Goal: Transaction & Acquisition: Book appointment/travel/reservation

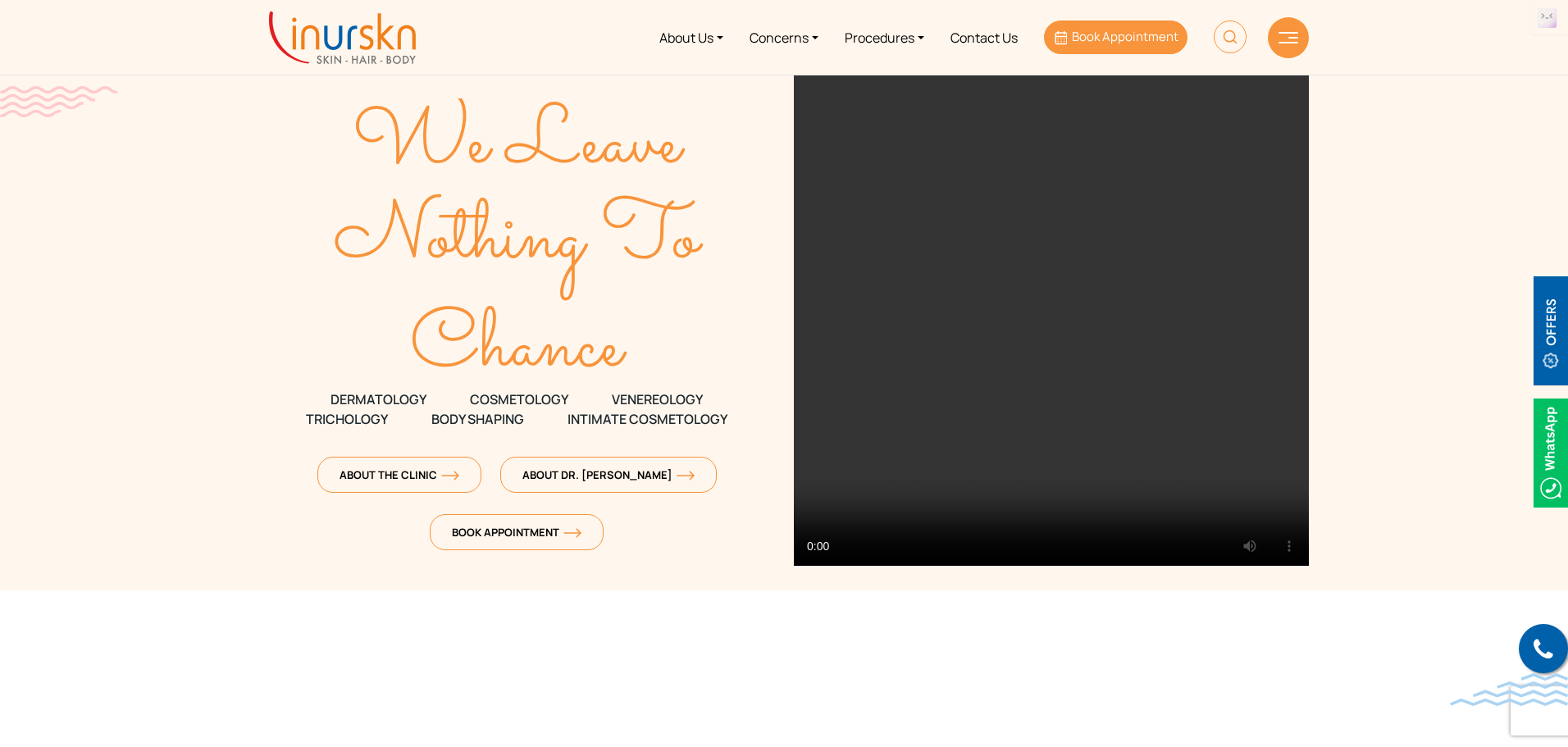
click at [1107, 44] on span "Book Appointment" at bounding box center [1125, 37] width 106 height 17
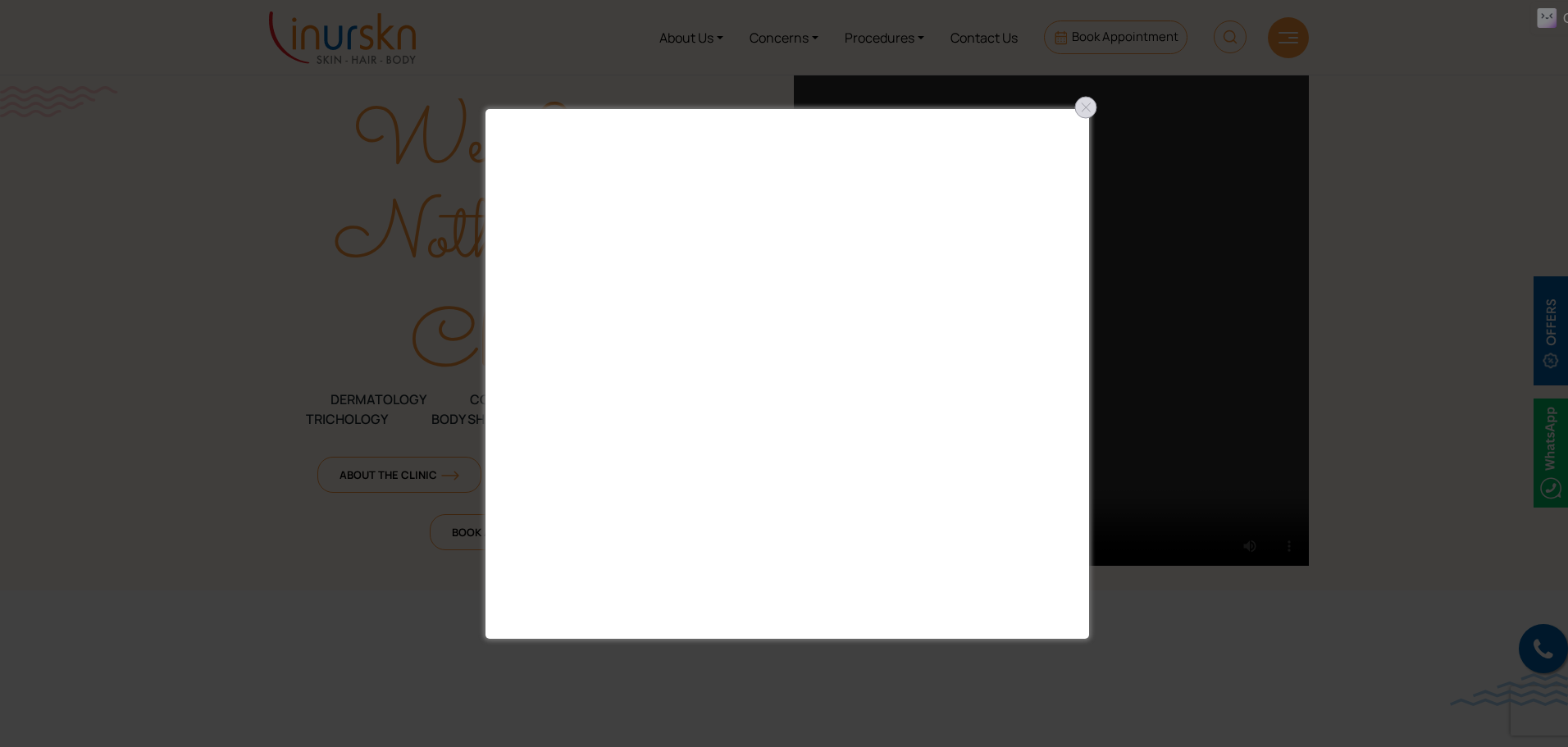
click at [1084, 105] on div at bounding box center [1085, 107] width 26 height 26
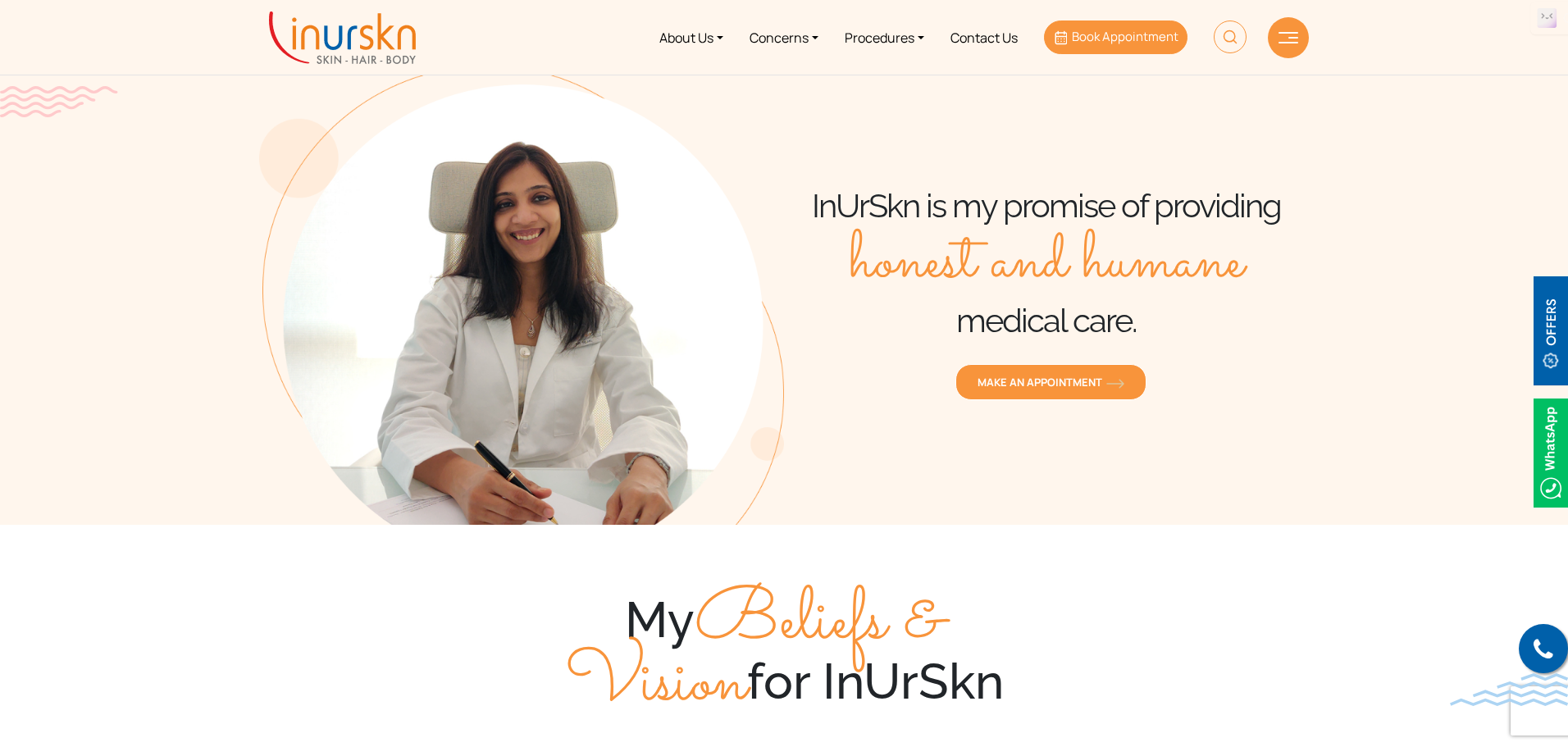
click at [1119, 35] on span "Book Appointment" at bounding box center [1125, 37] width 106 height 17
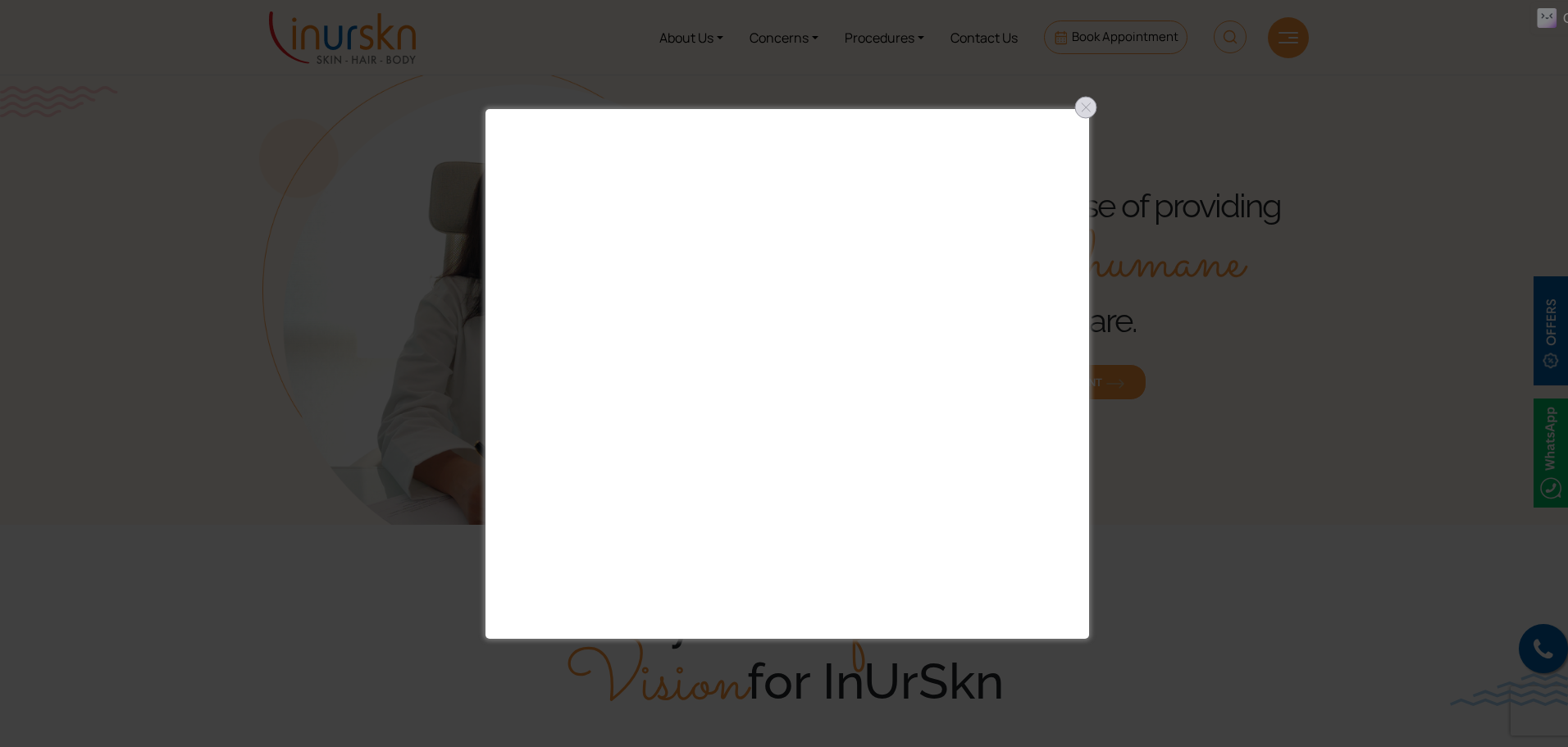
click at [1083, 110] on div at bounding box center [1085, 107] width 26 height 26
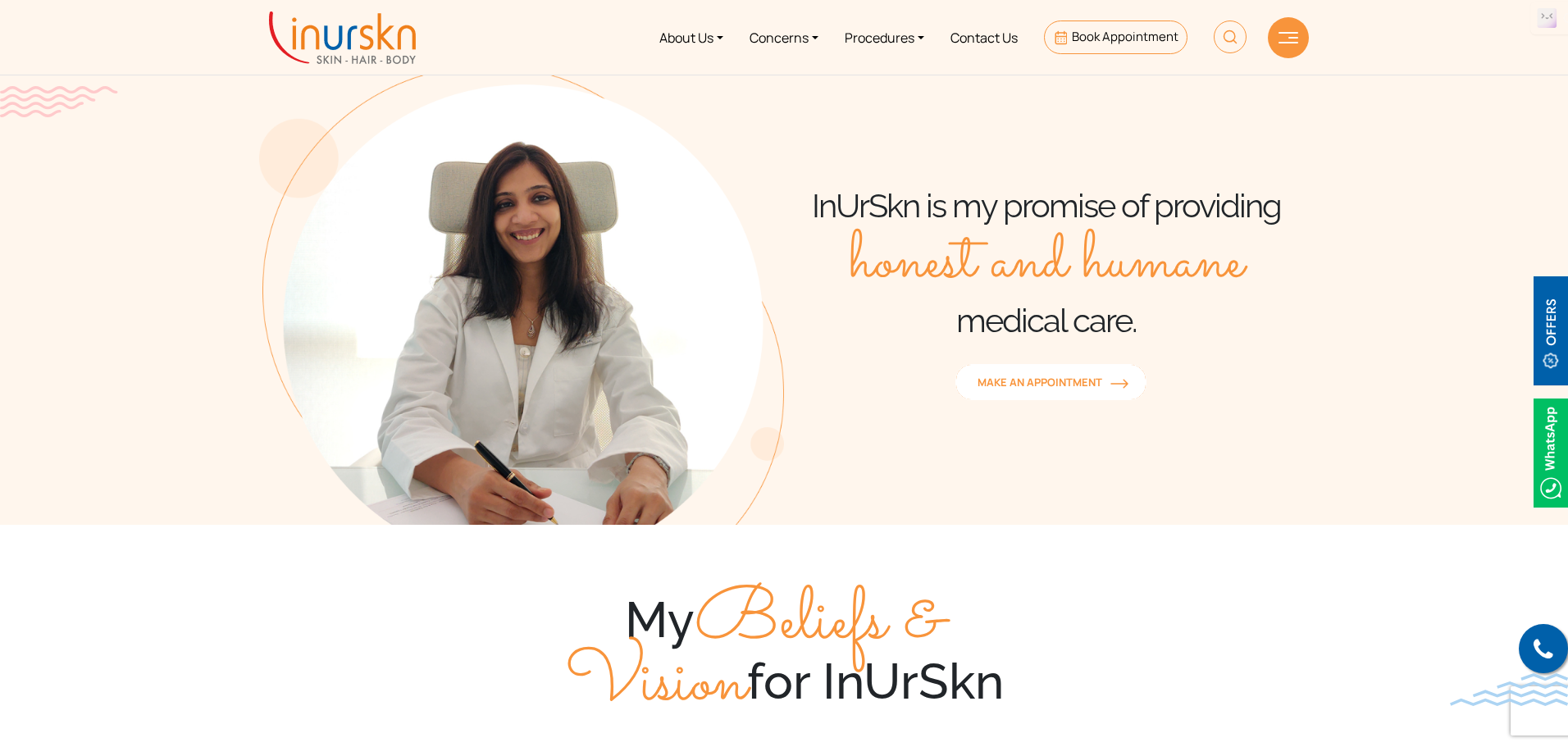
click at [1064, 391] on link "MAKE AN APPOINTMENT" at bounding box center [1051, 382] width 191 height 36
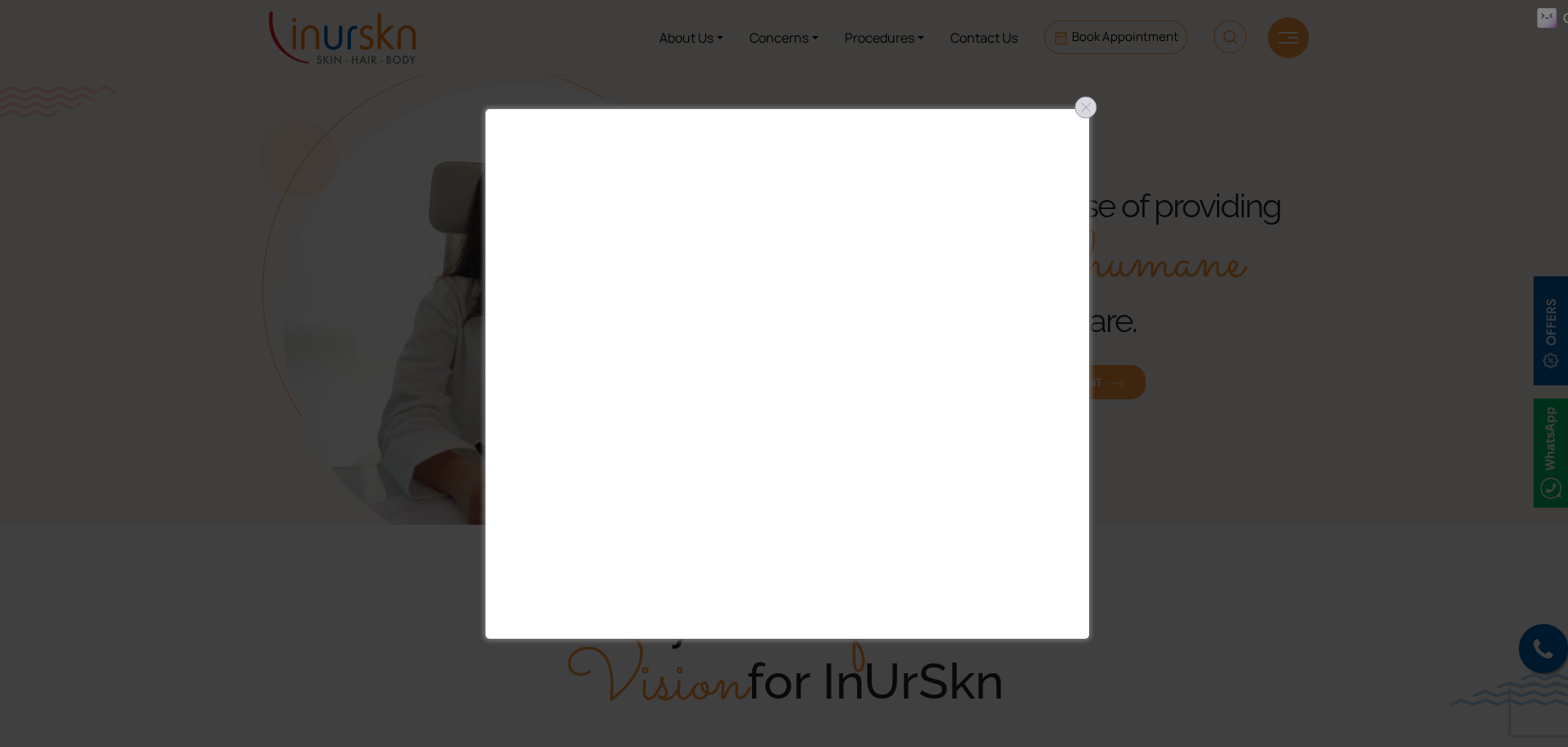
click at [1091, 101] on div at bounding box center [1085, 107] width 26 height 26
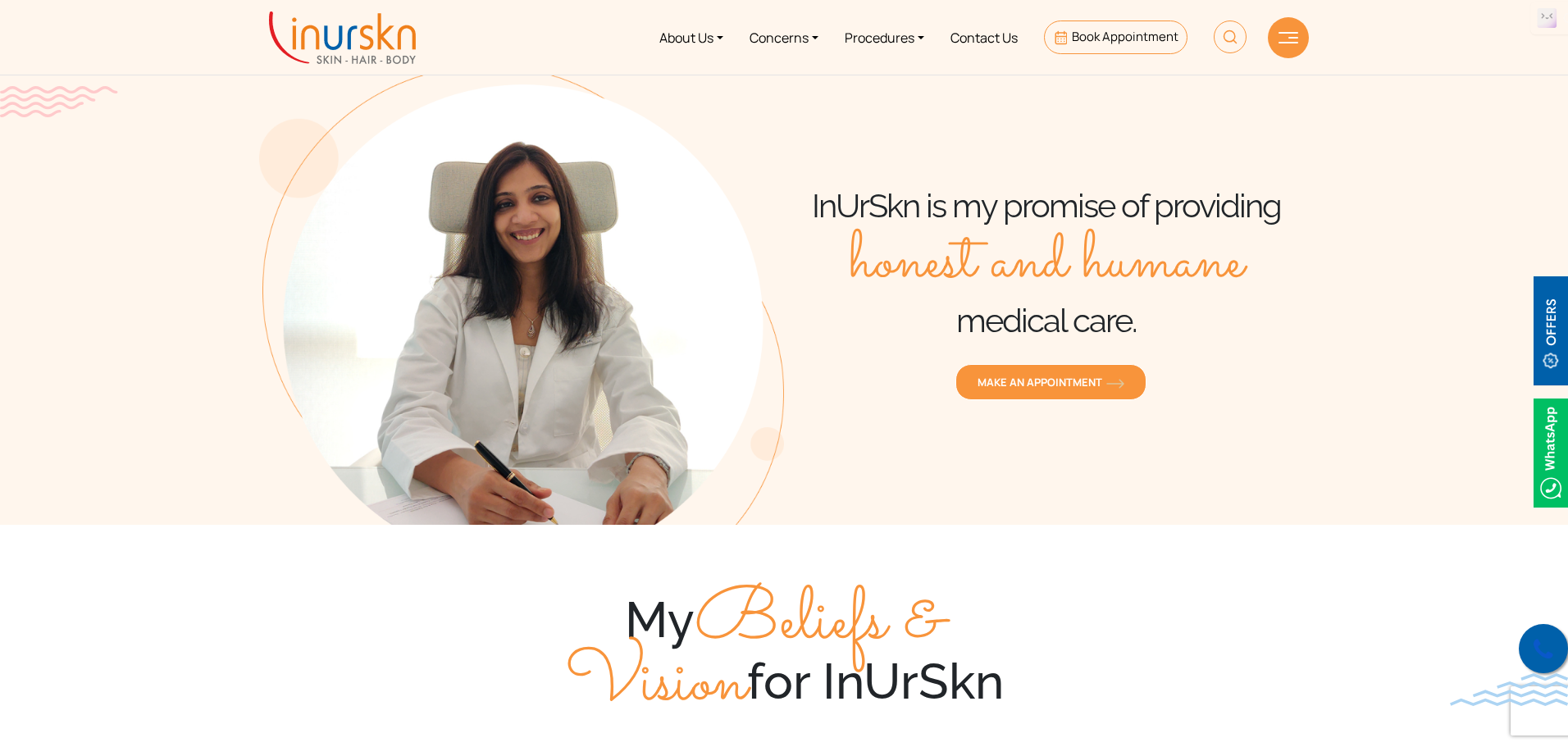
click at [1551, 647] on icon at bounding box center [1543, 648] width 20 height 25
click at [1557, 433] on img at bounding box center [1551, 453] width 35 height 109
click at [1097, 32] on span "Book Appointment" at bounding box center [1125, 37] width 106 height 17
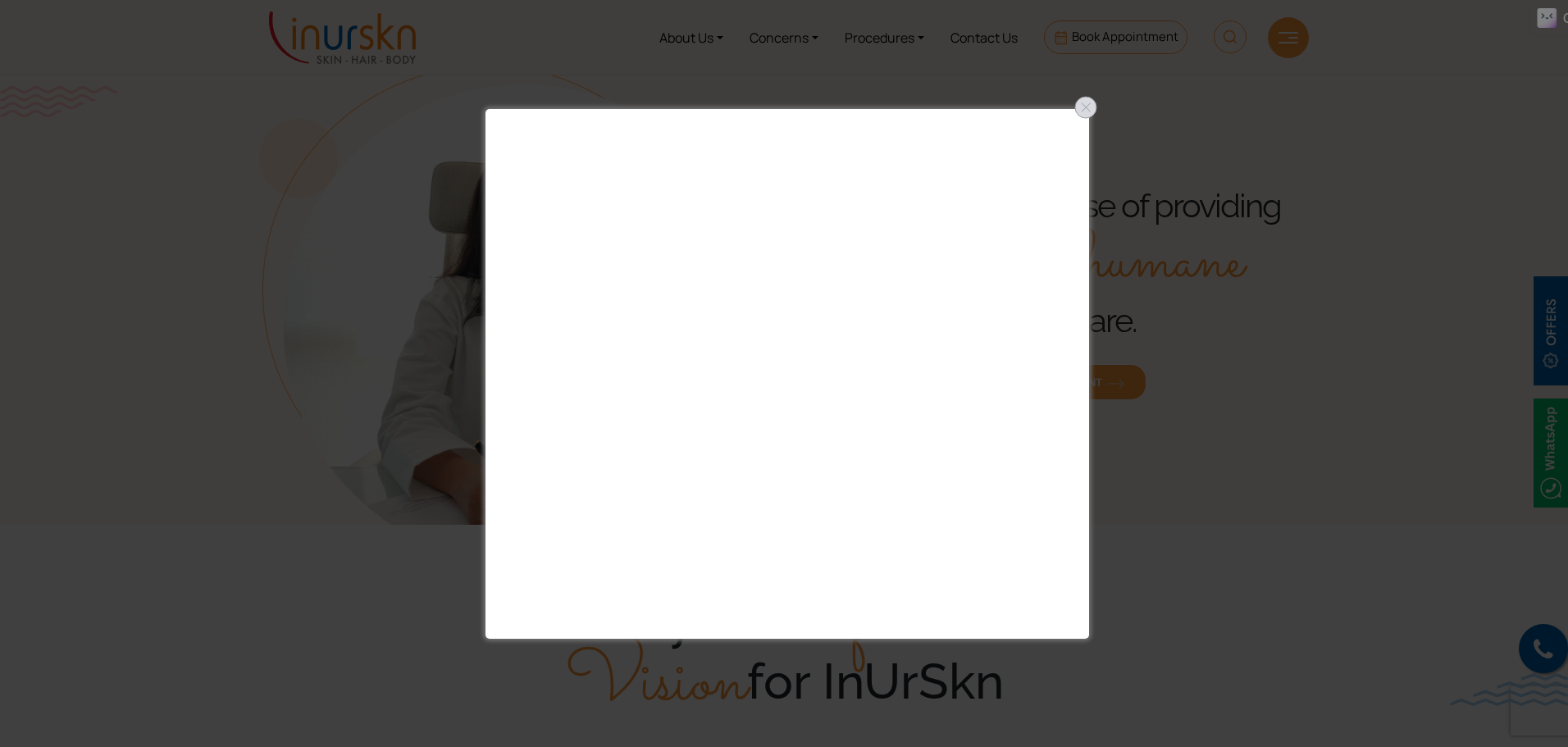
click at [1082, 109] on div at bounding box center [1085, 107] width 26 height 26
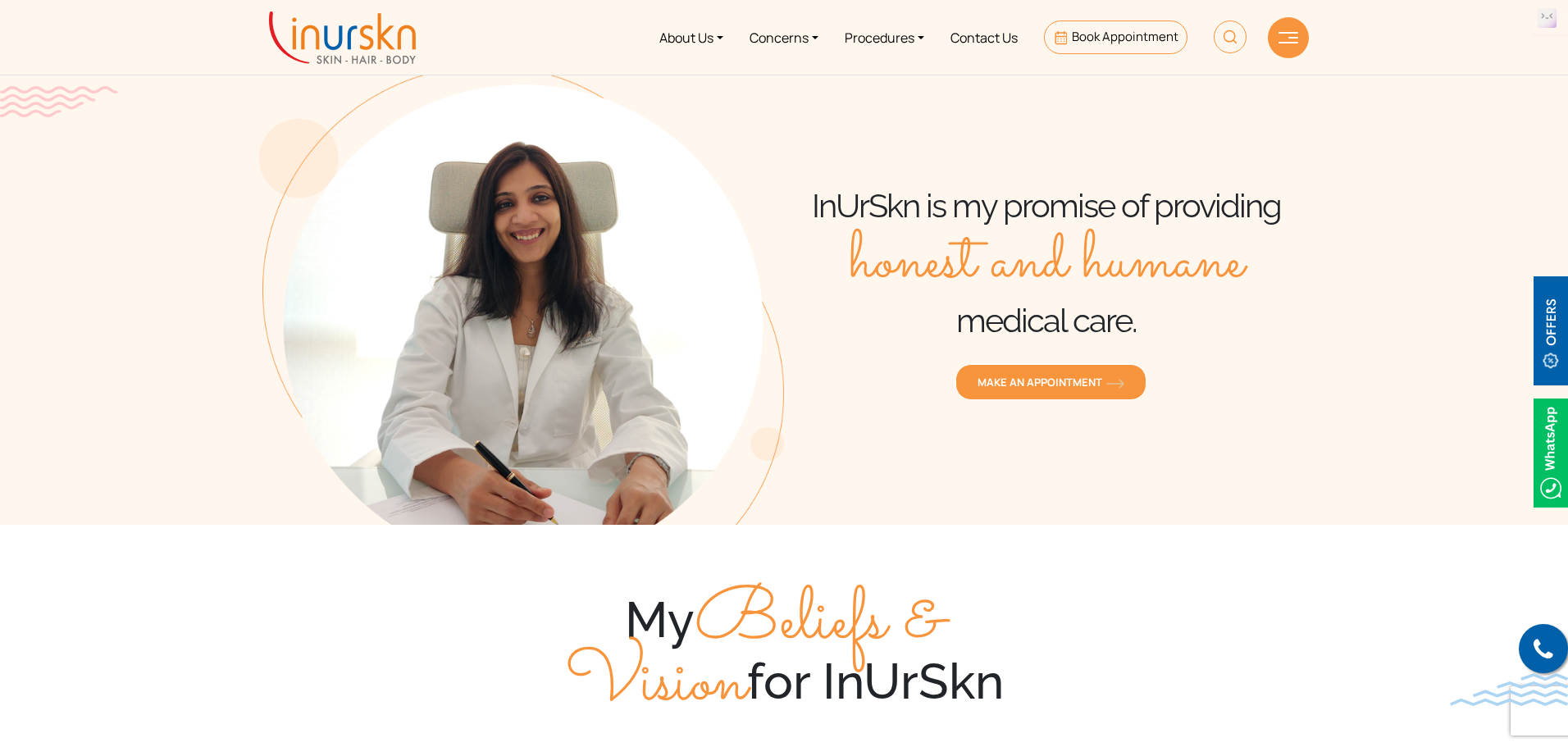
drag, startPoint x: 1124, startPoint y: 45, endPoint x: 1070, endPoint y: 76, distance: 62.3
click at [1070, 76] on div "InUrSkn is my promise of providing honest and humane medical care. MAKE AN APPO…" at bounding box center [1046, 295] width 525 height 459
click at [1118, 42] on span "Book Appointment" at bounding box center [1125, 37] width 106 height 17
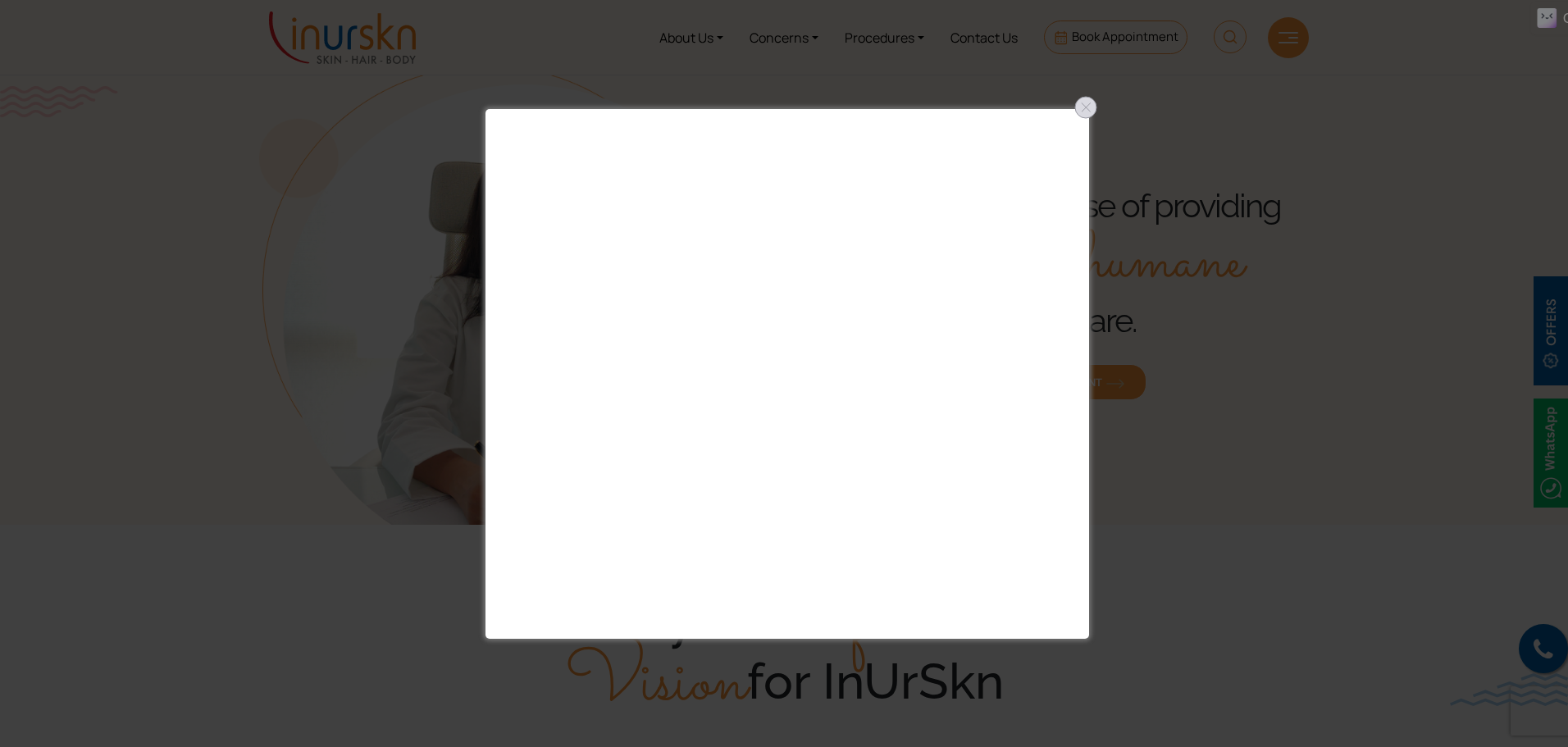
click at [1091, 105] on div at bounding box center [1085, 107] width 26 height 26
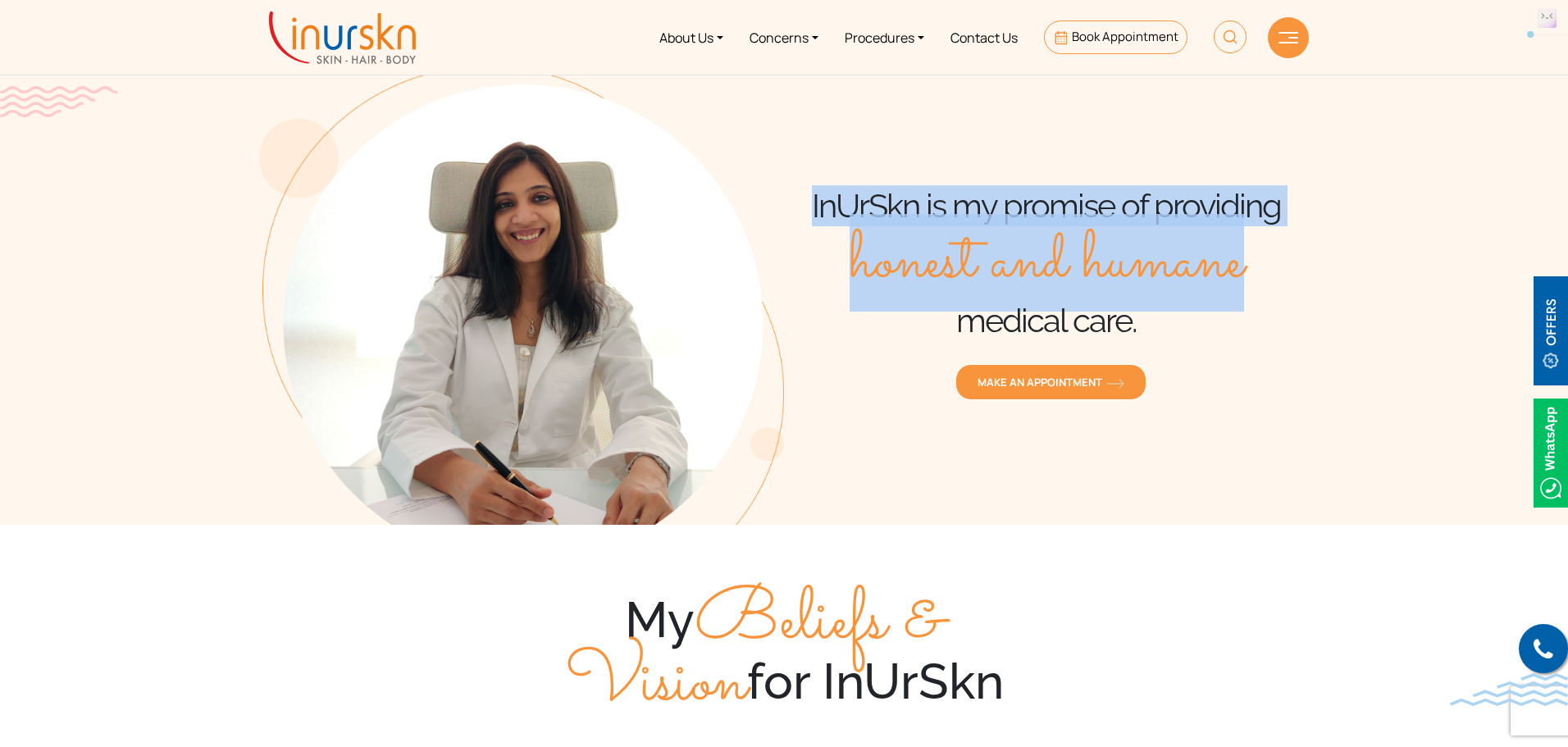
drag, startPoint x: 789, startPoint y: 211, endPoint x: 1330, endPoint y: 244, distance: 542.0
click at [1330, 244] on section "InUrSkn is my promise of providing honest and humane medical care. MAKE AN APPO…" at bounding box center [784, 246] width 1568 height 557
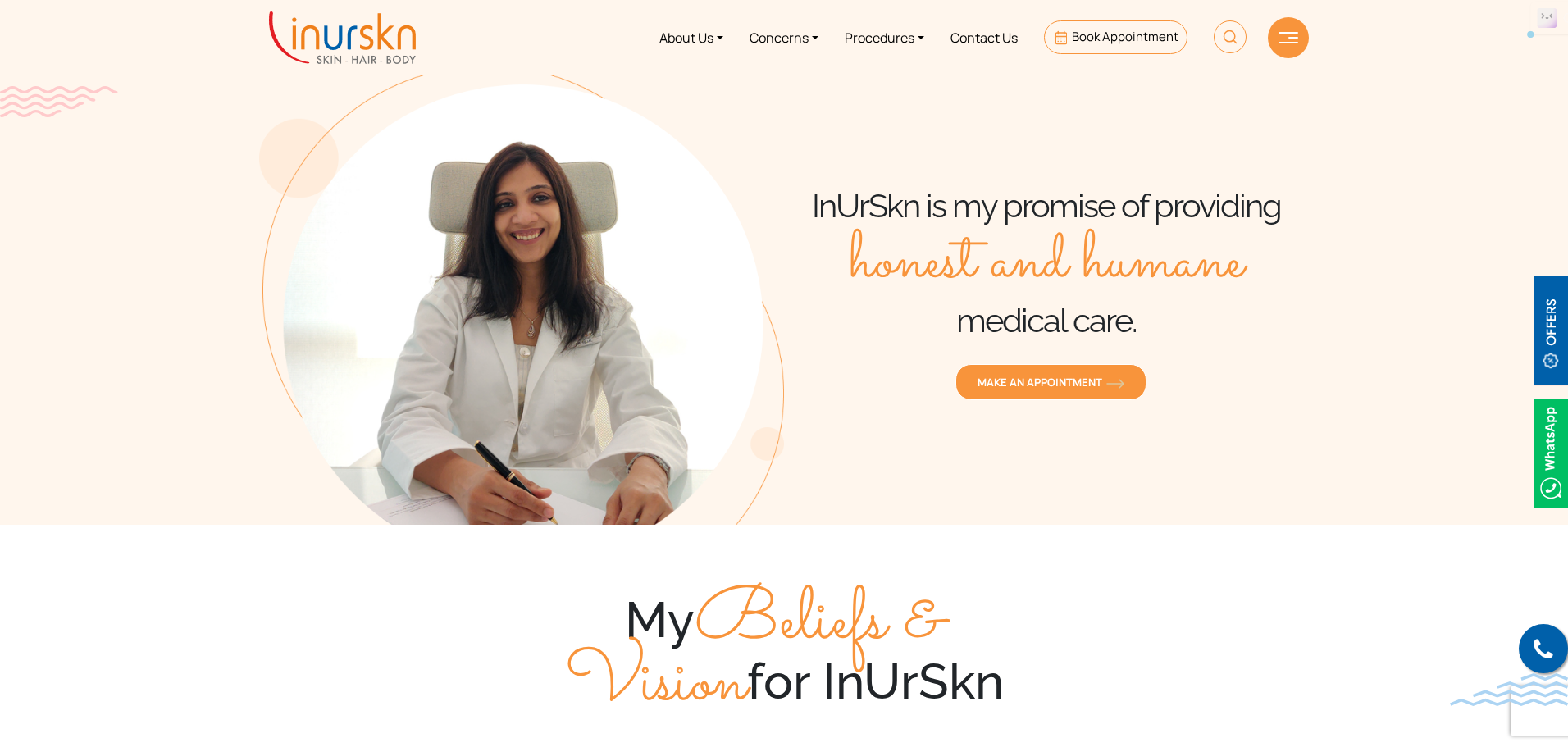
click at [1336, 276] on section "InUrSkn is my promise of providing honest and humane medical care. MAKE AN APPO…" at bounding box center [784, 246] width 1568 height 557
drag, startPoint x: 1044, startPoint y: 15, endPoint x: 1310, endPoint y: 41, distance: 267.3
click at [1310, 41] on nav "About Us Concerns Procedures Contact Us Book Appointment" at bounding box center [784, 37] width 1568 height 75
click at [1136, 82] on div "InUrSkn is my promise of providing honest and humane medical care. MAKE AN APPO…" at bounding box center [1046, 295] width 525 height 459
